Goal: Find specific page/section: Find specific page/section

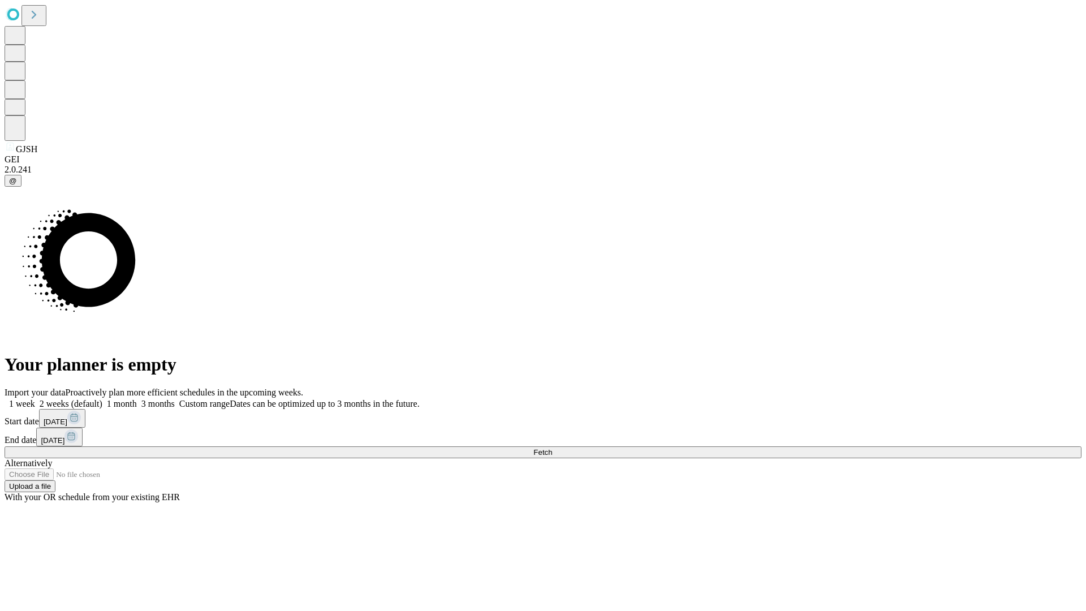
click at [552, 448] on span "Fetch" at bounding box center [543, 452] width 19 height 8
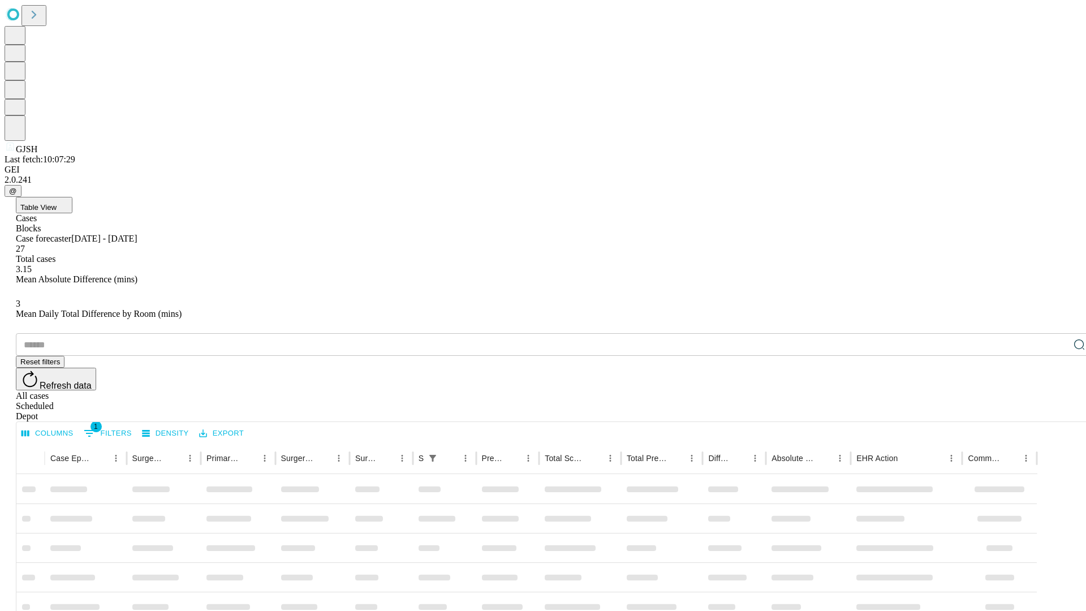
click at [1057, 411] on div "Depot" at bounding box center [554, 416] width 1077 height 10
